Goal: Navigation & Orientation: Understand site structure

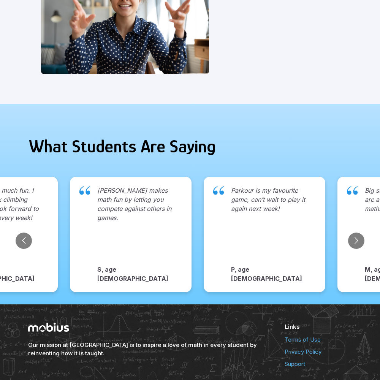
scroll to position [781, 0]
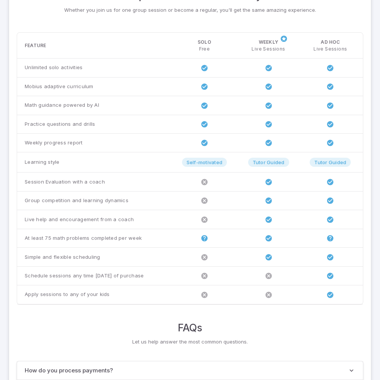
scroll to position [583, 0]
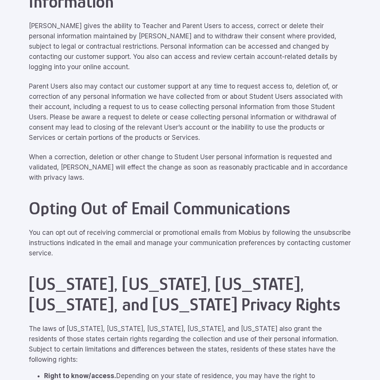
scroll to position [3419, 0]
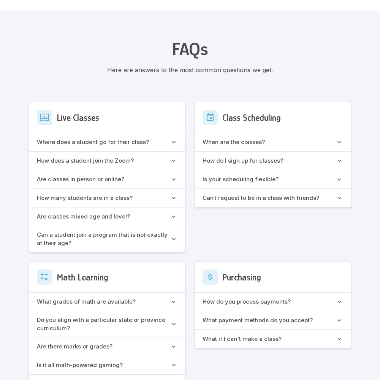
scroll to position [675, 0]
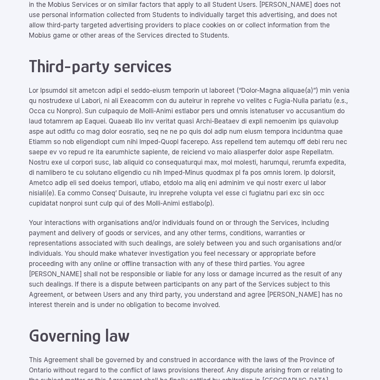
scroll to position [3419, 0]
